Goal: Task Accomplishment & Management: Manage account settings

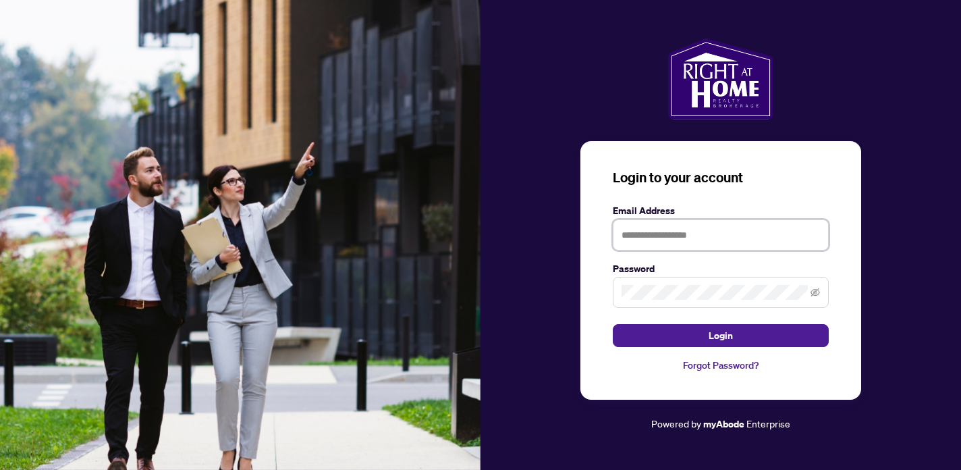
click at [651, 241] on input "text" at bounding box center [721, 234] width 216 height 31
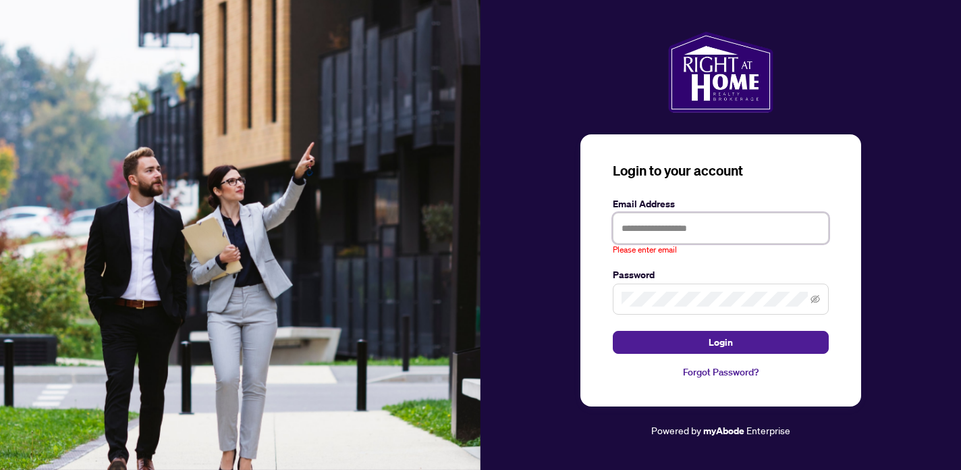
type input "**********"
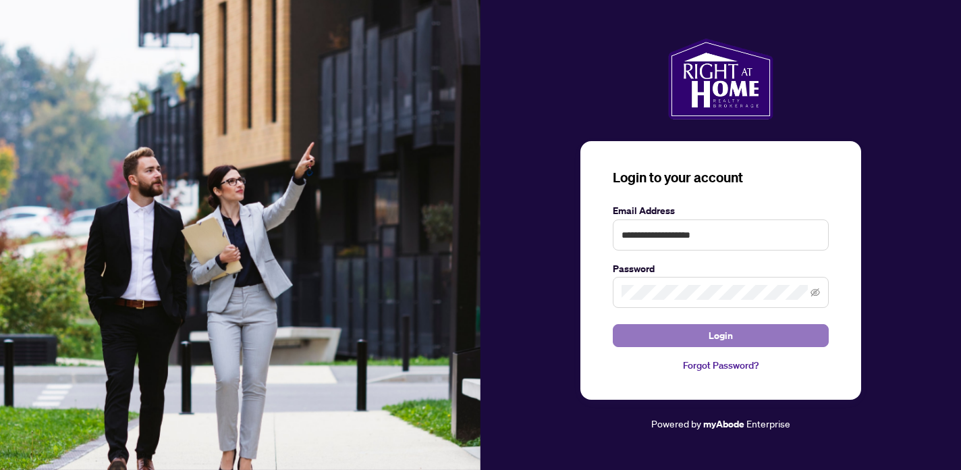
click at [705, 332] on button "Login" at bounding box center [721, 335] width 216 height 23
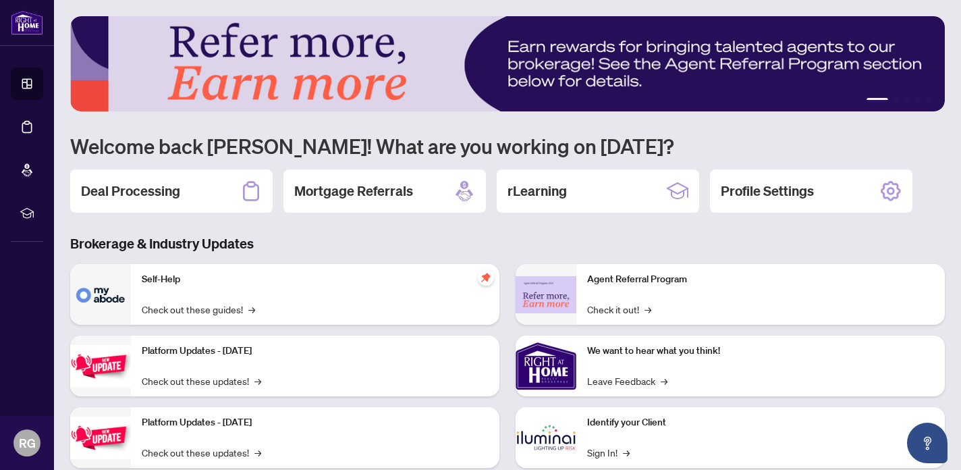
scroll to position [80, 0]
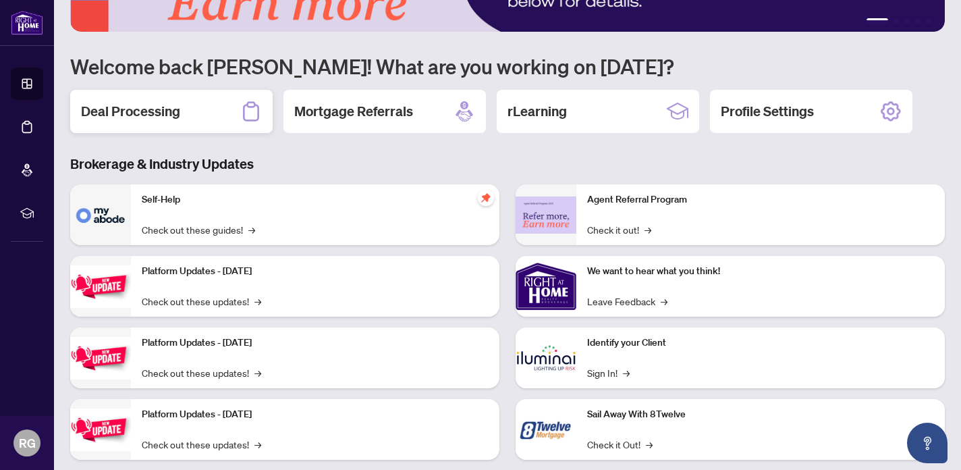
click at [194, 112] on div "Deal Processing" at bounding box center [171, 111] width 202 height 43
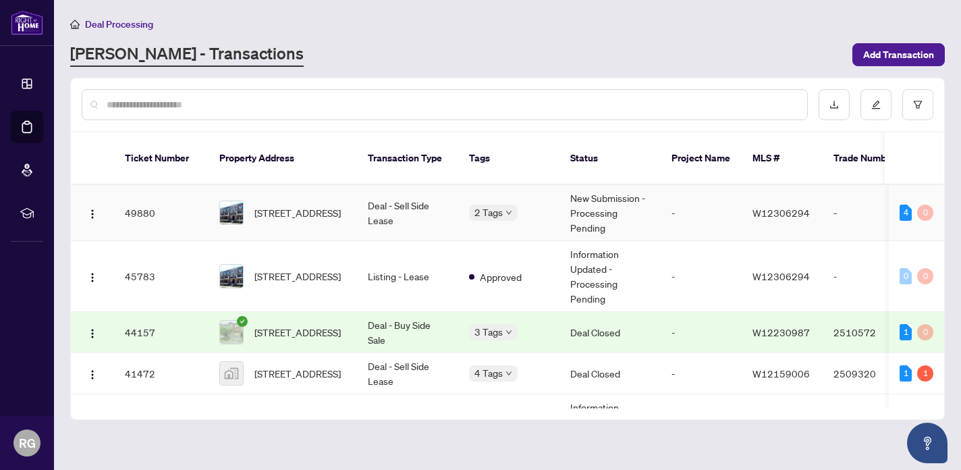
click at [593, 215] on td "New Submission - Processing Pending" at bounding box center [609, 213] width 101 height 56
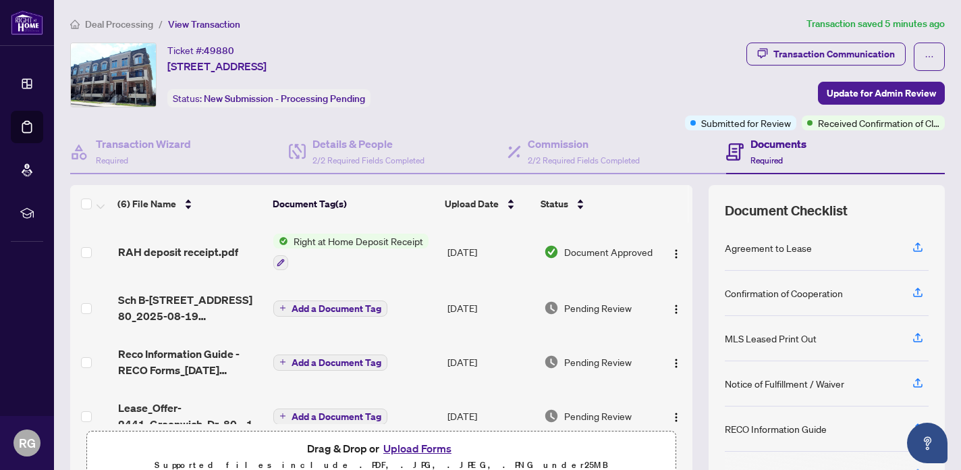
click at [544, 242] on td "Document Approved" at bounding box center [598, 252] width 120 height 58
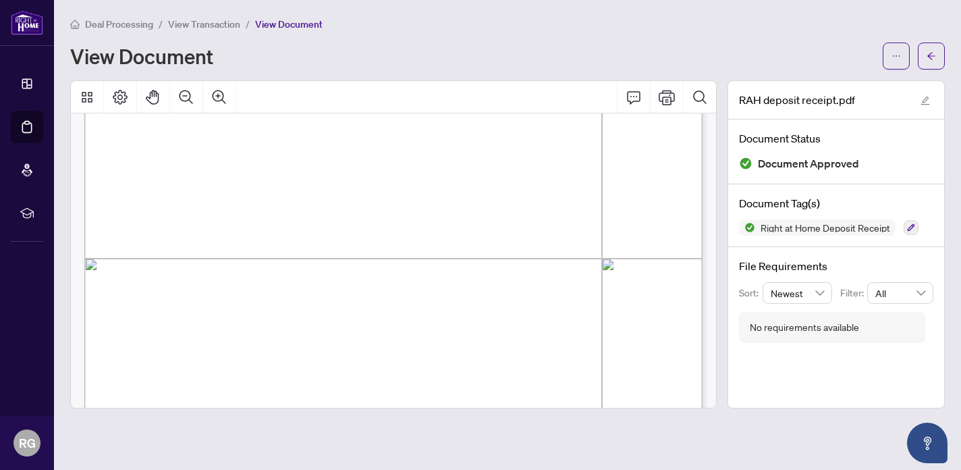
scroll to position [34, 0]
click at [896, 43] on button "button" at bounding box center [896, 56] width 27 height 27
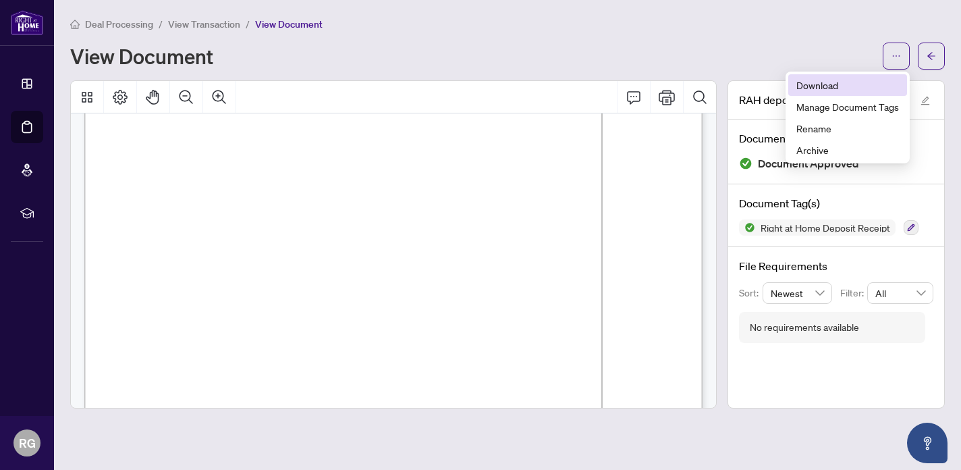
click at [856, 89] on span "Download" at bounding box center [847, 85] width 103 height 15
